Goal: Task Accomplishment & Management: Manage account settings

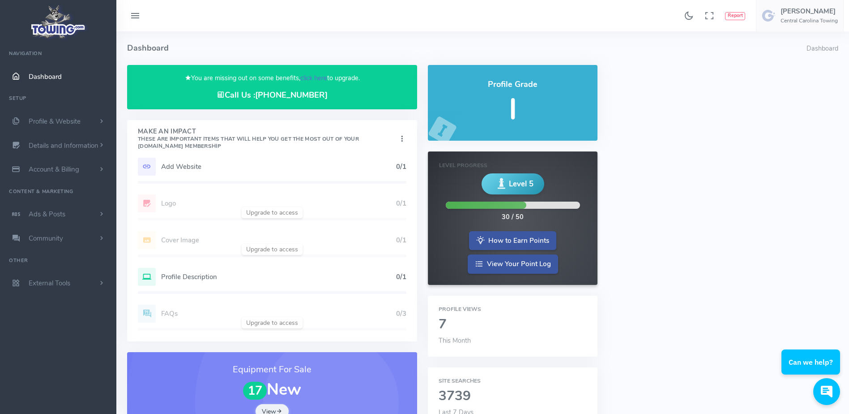
click at [313, 77] on link "click here" at bounding box center [313, 77] width 27 height 9
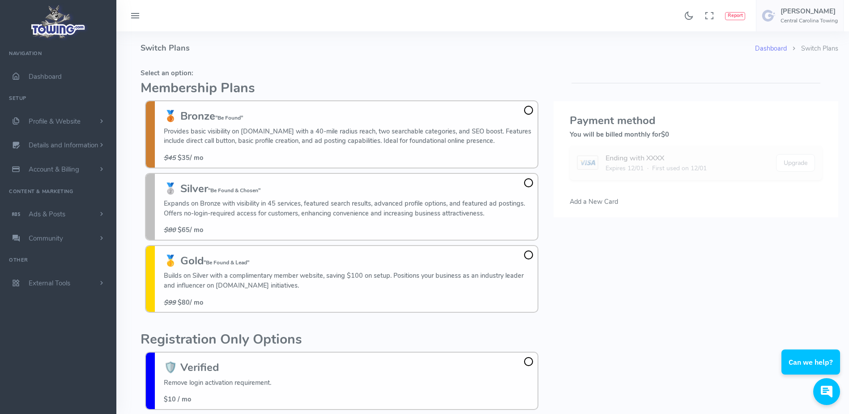
click at [253, 26] on div "Found 17 results Analytics Report Users Erwin Brown" at bounding box center [482, 15] width 733 height 31
click at [314, 39] on h4 "Switch Plans" at bounding box center [448, 48] width 615 height 34
click at [530, 110] on span at bounding box center [528, 110] width 9 height 9
click at [0, 0] on input "🥉 Bronze "Be Found" Provides basic visibility on Towing.com with a 40-mile radi…" at bounding box center [0, 0] width 0 height 0
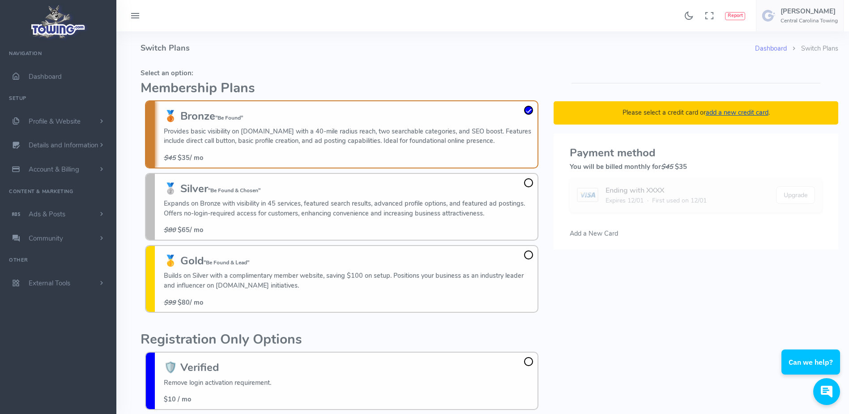
click at [408, 53] on h4 "Switch Plans" at bounding box center [448, 48] width 615 height 34
click at [330, 70] on h5 "Select an option:" at bounding box center [342, 72] width 403 height 7
click at [341, 69] on h5 "Select an option:" at bounding box center [342, 72] width 403 height 7
click at [405, 75] on h5 "Select an option:" at bounding box center [342, 72] width 403 height 7
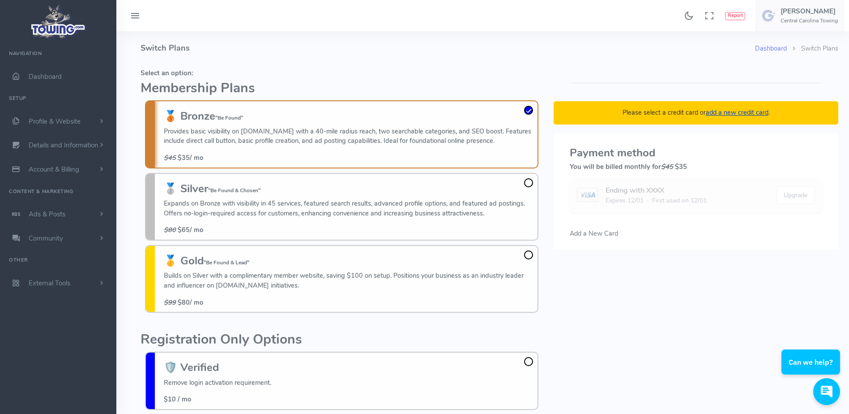
click at [339, 57] on h4 "Switch Plans" at bounding box center [448, 48] width 615 height 34
click at [500, 58] on h4 "Switch Plans" at bounding box center [448, 48] width 615 height 34
click at [544, 47] on h4 "Switch Plans" at bounding box center [448, 48] width 615 height 34
click at [603, 232] on span "Add a New Card" at bounding box center [594, 233] width 48 height 9
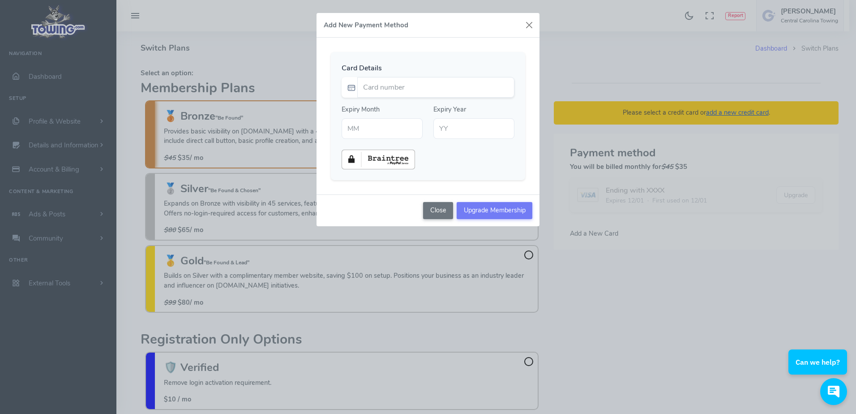
click at [576, 60] on div "Add New Payment Method Card Details Expiry Month Expiry Year" at bounding box center [428, 207] width 856 height 414
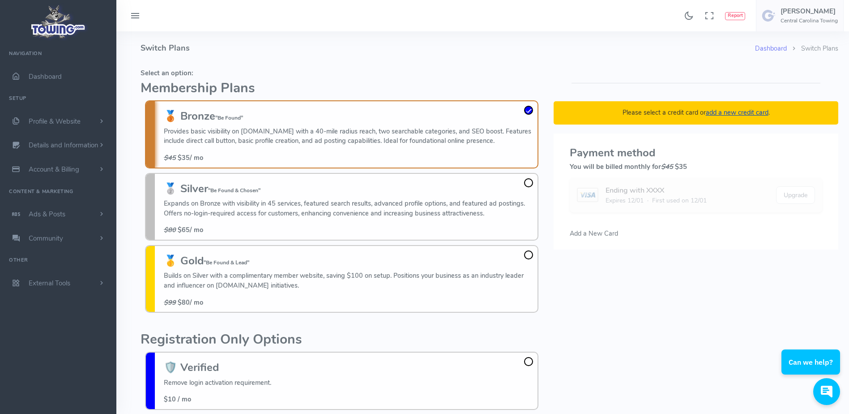
click at [579, 236] on span "Add a New Card" at bounding box center [594, 233] width 48 height 9
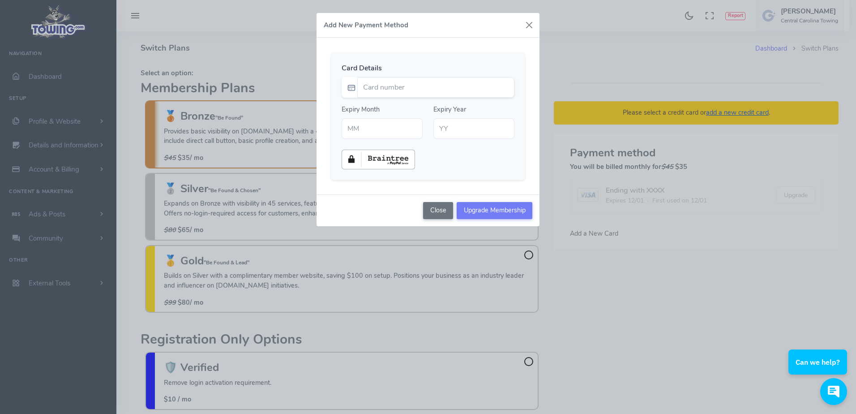
click at [564, 79] on div "Add New Payment Method Card Details Expiry Month Expiry Year" at bounding box center [428, 207] width 856 height 414
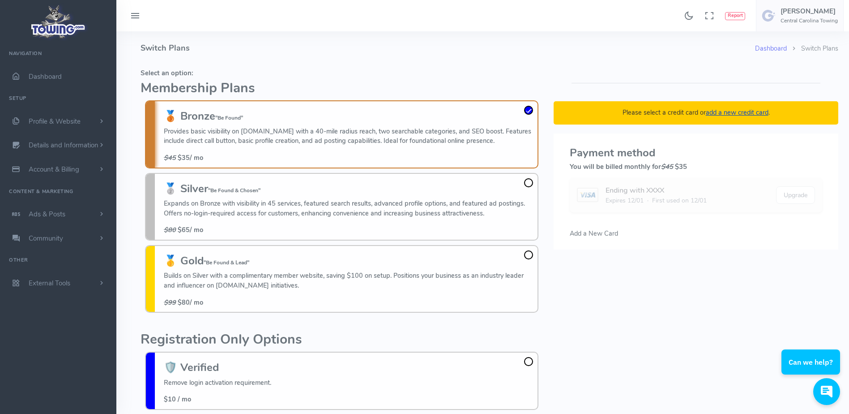
click at [580, 233] on span "Add a New Card" at bounding box center [594, 233] width 48 height 9
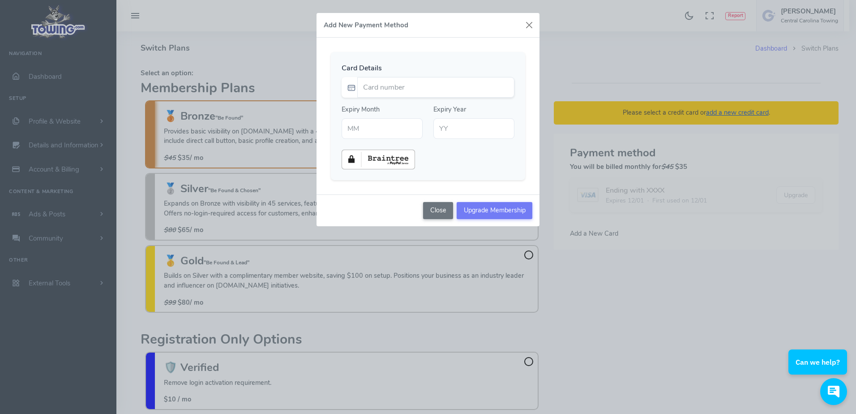
click at [590, 51] on div "Add New Payment Method Card Details Expiry Month Expiry Year" at bounding box center [428, 207] width 856 height 414
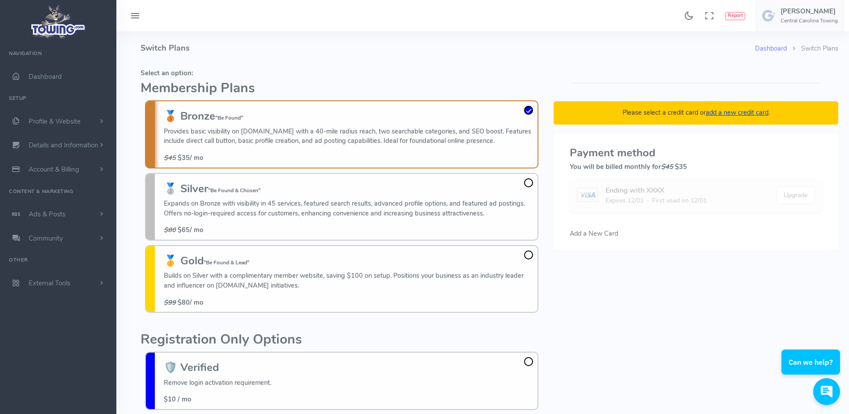
click at [599, 232] on span "Add a New Card" at bounding box center [594, 233] width 48 height 9
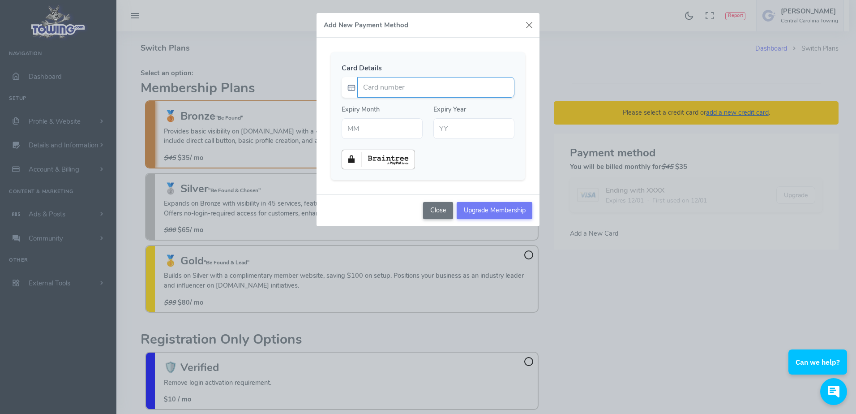
click at [439, 82] on input "Card number" at bounding box center [435, 87] width 157 height 21
type input "4657030005733527"
click at [426, 61] on div "Card Details 4657030005733527 Expiry Month" at bounding box center [428, 116] width 194 height 128
click at [375, 131] on input "text" at bounding box center [382, 128] width 81 height 21
type input "02"
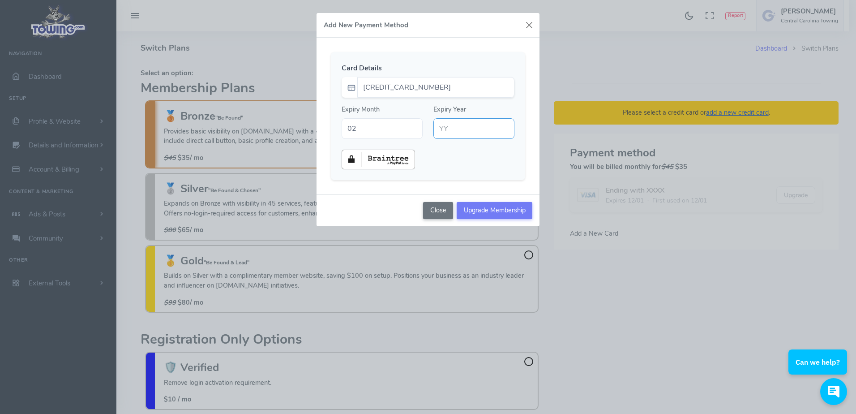
click at [454, 131] on input "text" at bounding box center [473, 128] width 81 height 21
type input "26"
click at [463, 162] on div at bounding box center [428, 160] width 184 height 20
click at [493, 213] on input "Upgrade Membership" at bounding box center [495, 210] width 76 height 17
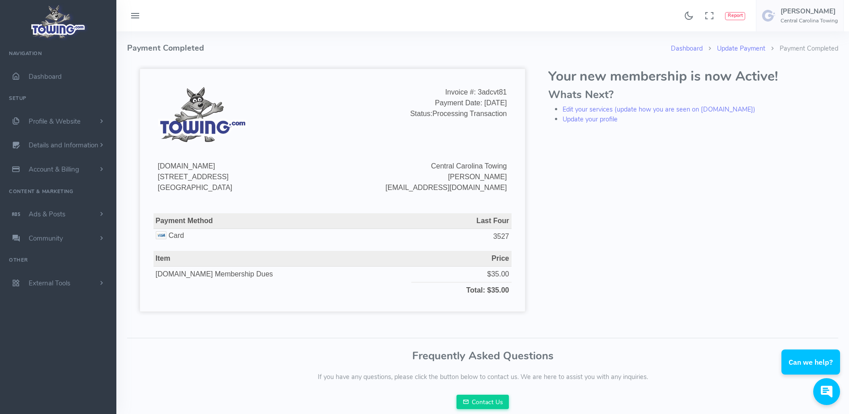
click at [267, 42] on h4 "Payment Completed" at bounding box center [399, 48] width 544 height 34
click at [53, 76] on span "Dashboard" at bounding box center [45, 76] width 33 height 9
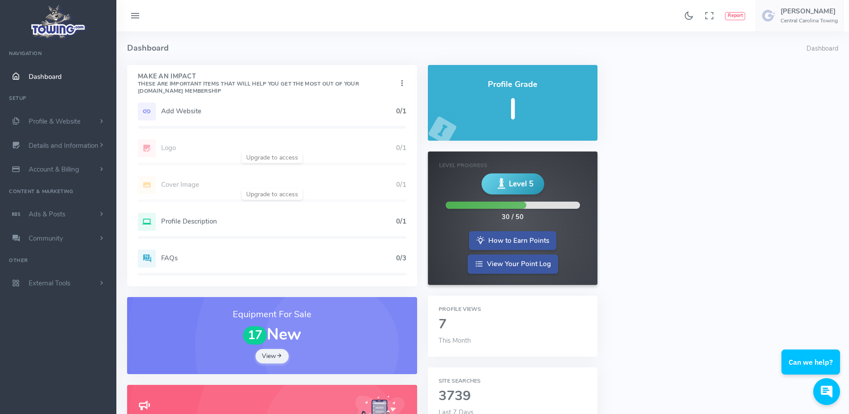
click at [193, 111] on h5 "Add Website" at bounding box center [278, 110] width 235 height 7
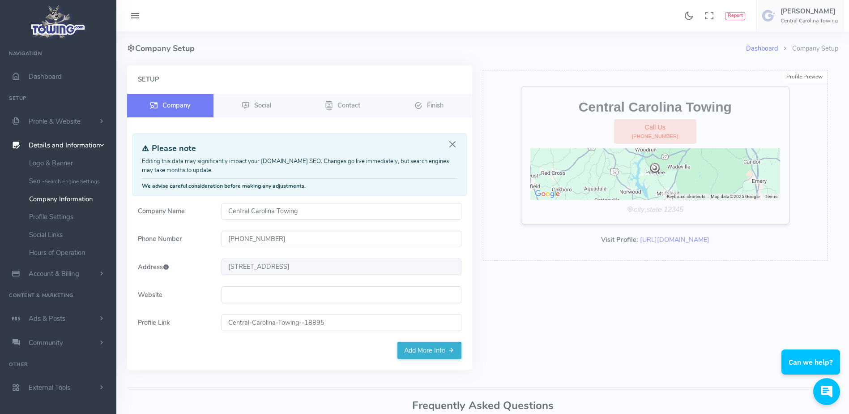
click at [245, 303] on input "Website" at bounding box center [342, 294] width 240 height 17
paste input "https://www.centralcarolinatowing.com/"
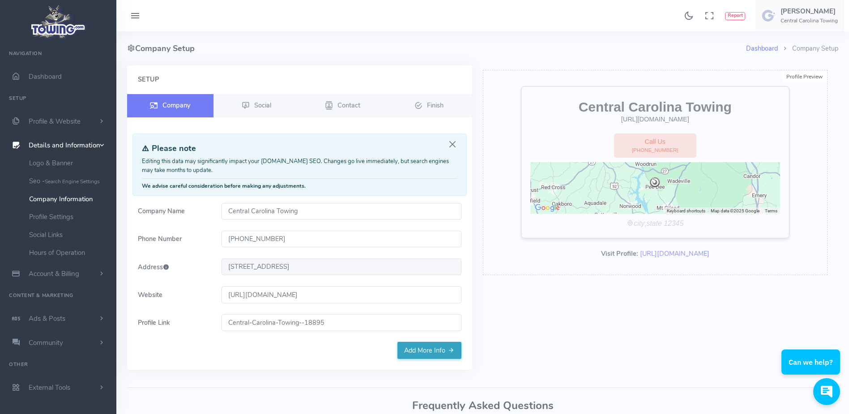
type input "https://www.centralcarolinatowing.com/"
click at [422, 353] on link "Add More Info" at bounding box center [430, 350] width 64 height 17
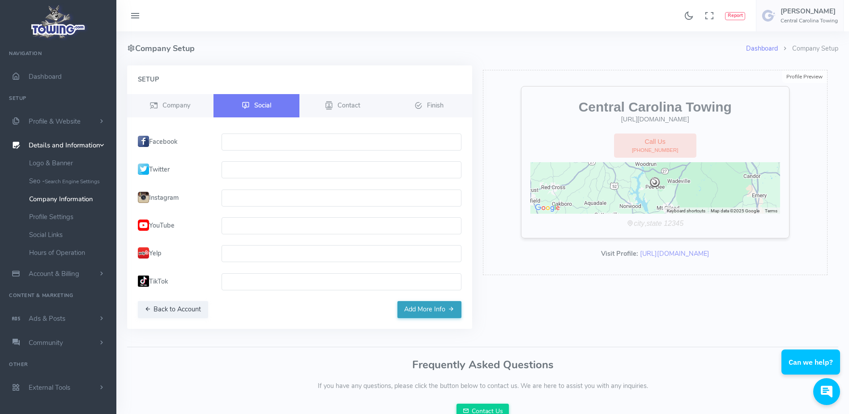
click at [436, 314] on button "Add More Info" at bounding box center [430, 309] width 64 height 17
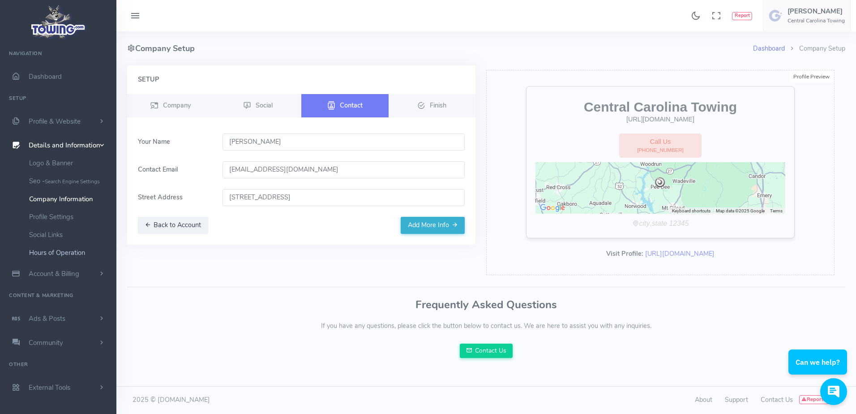
click at [66, 249] on link "Hours of Operation" at bounding box center [69, 253] width 94 height 18
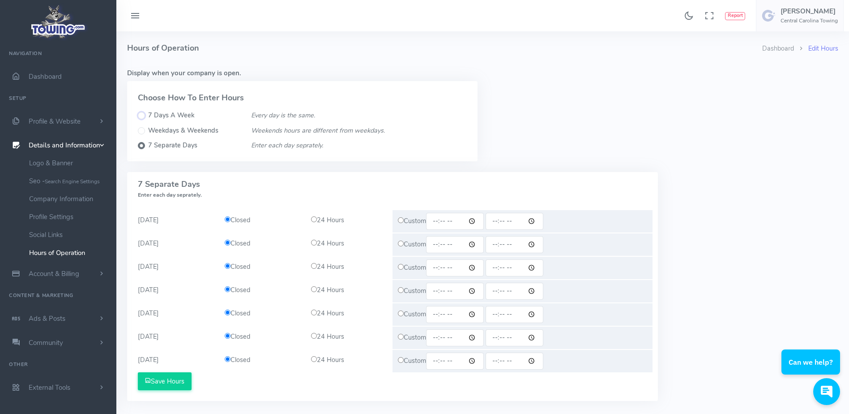
click at [141, 112] on input "7 Days A Week" at bounding box center [141, 115] width 7 height 7
radio input "true"
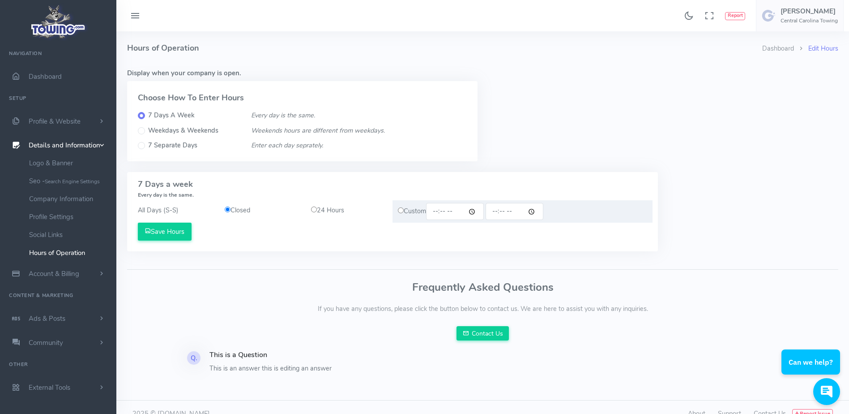
click at [312, 207] on input "radio" at bounding box center [314, 209] width 6 height 6
radio input "true"
click at [178, 233] on button "Save Hours" at bounding box center [165, 232] width 54 height 18
